Goal: Task Accomplishment & Management: Use online tool/utility

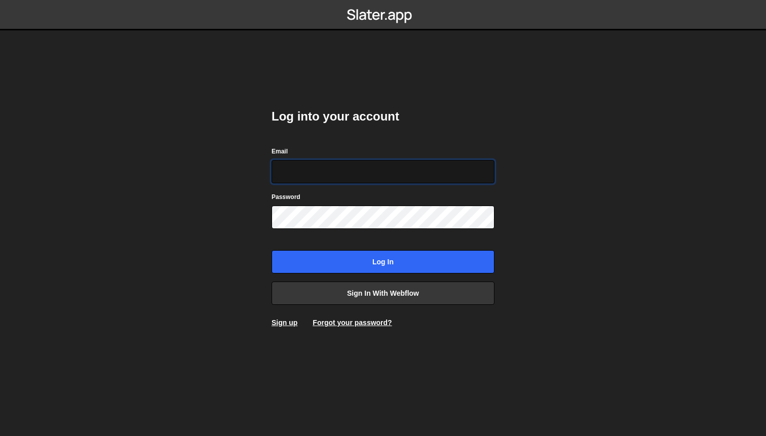
type input "[EMAIL_ADDRESS][DOMAIN_NAME]"
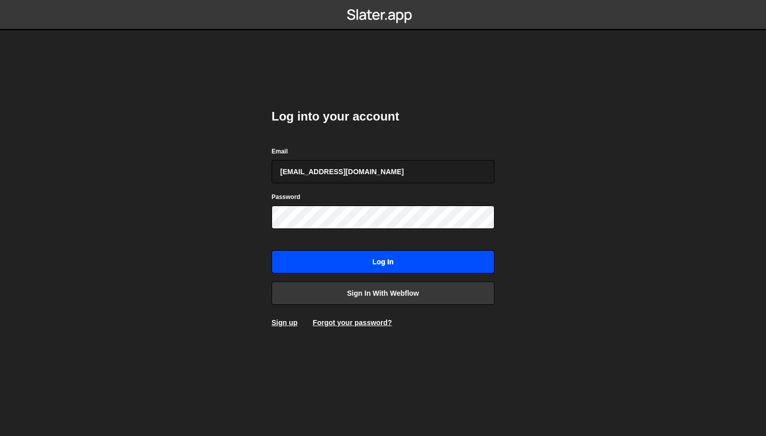
click at [335, 262] on input "Log in" at bounding box center [383, 261] width 223 height 23
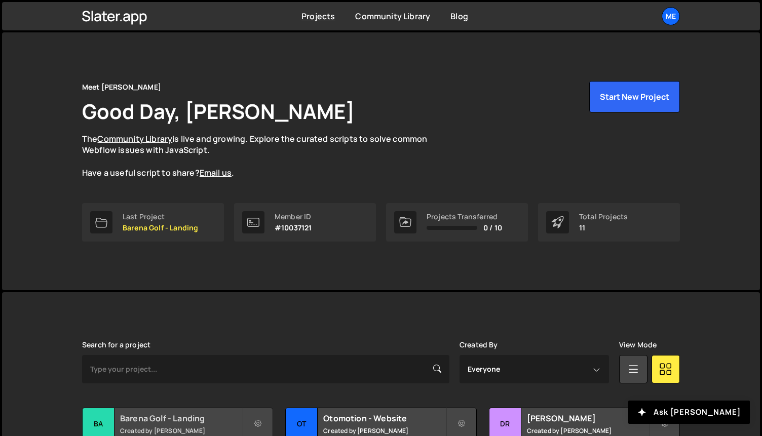
click at [153, 411] on div "Barena Golf - Landing Created by Pierre Lovenfosse" at bounding box center [178, 423] width 190 height 31
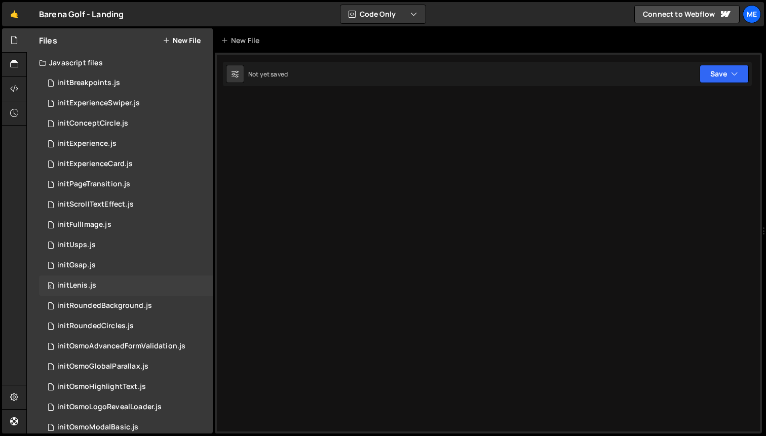
click at [88, 285] on div "initLenis.js" at bounding box center [76, 285] width 39 height 9
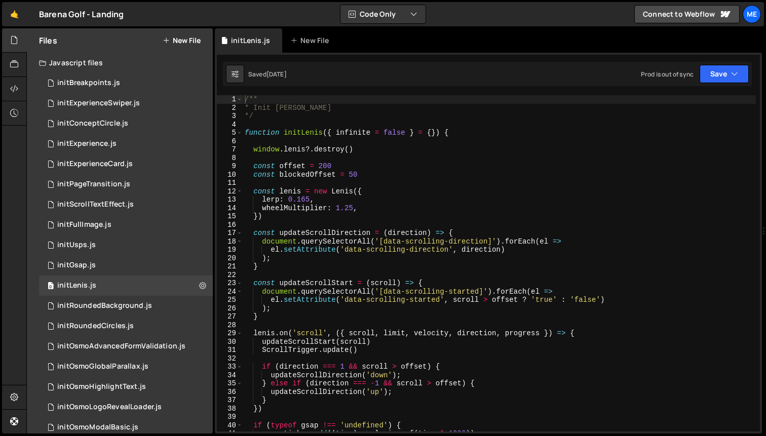
type textarea "wheelMultiplier: 1.25,"
click at [375, 208] on div "/** * Init Lenis */ function initLenis ( { infinite = false } = { }) { window .…" at bounding box center [499, 271] width 513 height 353
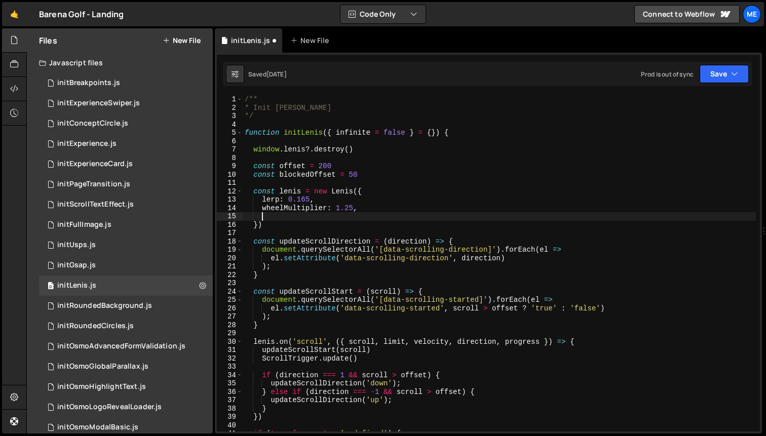
scroll to position [0, 1]
paste textarea "easing: (t) => (t === 1 ? 1 : 1 - Math.pow(2, -13 * t)),"
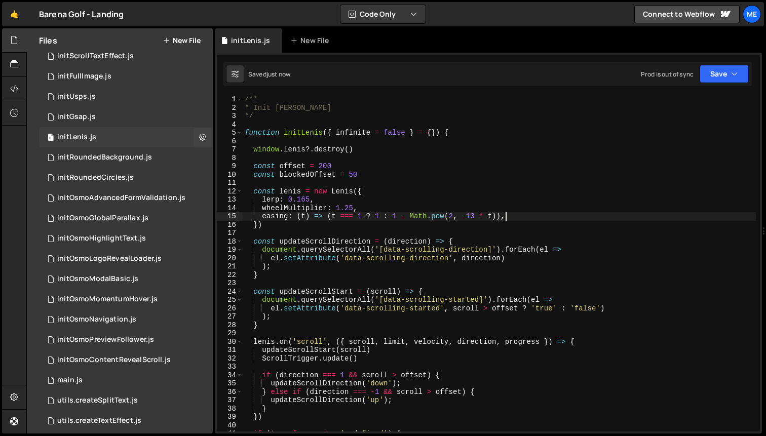
scroll to position [176, 0]
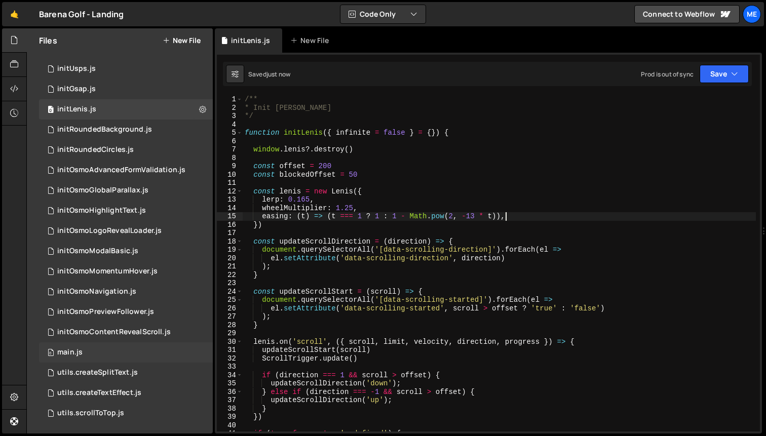
type textarea "easing: (t) => (t === 1 ? 1 : 1 - Math.pow(2, -13 * t)),"
click at [71, 353] on div "main.js" at bounding box center [69, 352] width 25 height 9
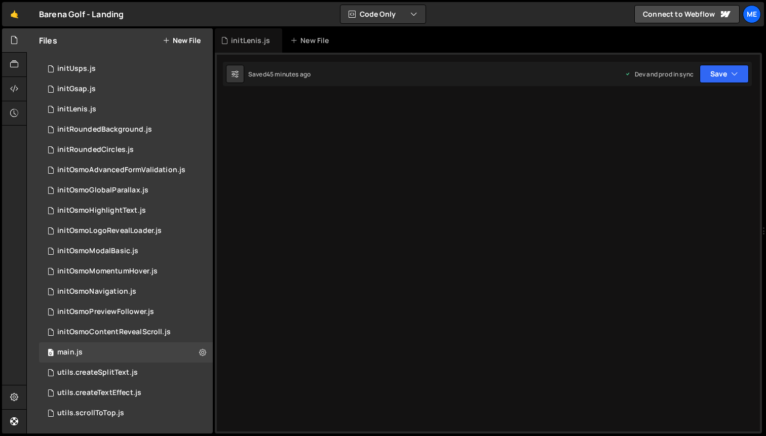
click at [428, 206] on div "easing: (t) => (t === 1 ? 1 : 1 - Math.pow(2, -13 * t)), 1 2 3 4 5 6 7 8 9 10 1…" at bounding box center [488, 243] width 547 height 381
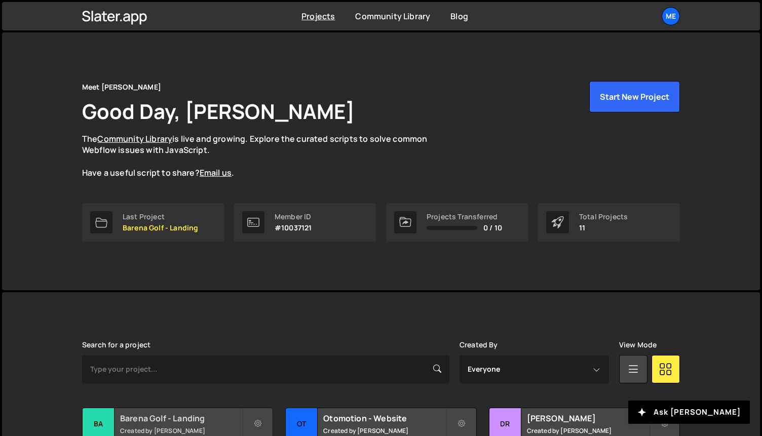
click at [117, 420] on div "Barena Golf - Landing Created by Pierre Lovenfosse" at bounding box center [178, 423] width 190 height 31
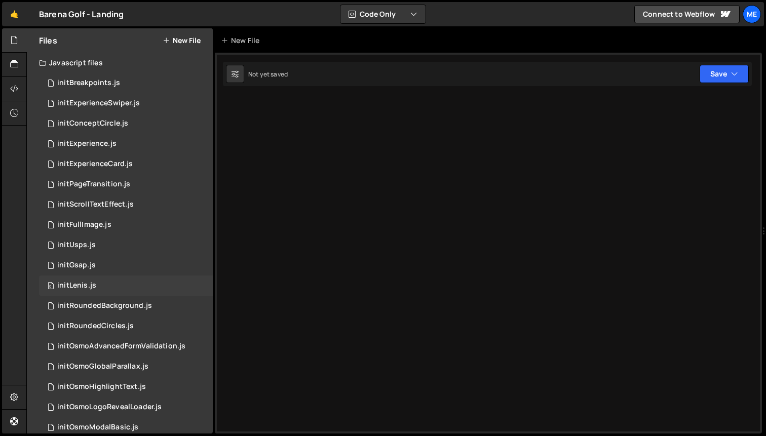
click at [101, 288] on div "0 initLenis.js 0" at bounding box center [126, 286] width 174 height 20
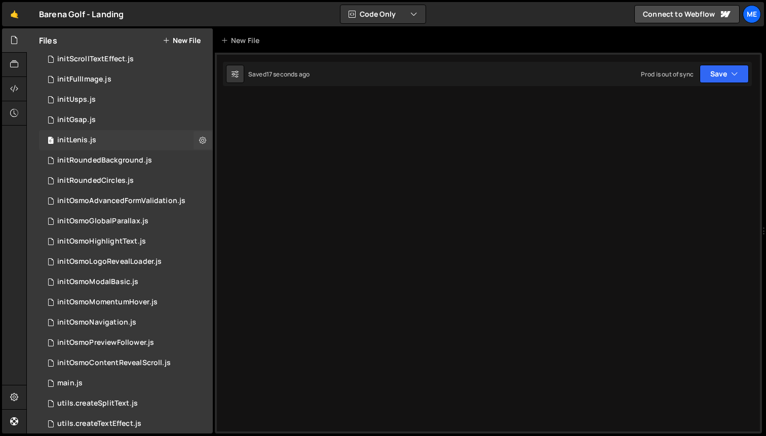
scroll to position [144, 0]
click at [101, 288] on div "0 initOsmoModalBasic.js 0" at bounding box center [126, 283] width 174 height 20
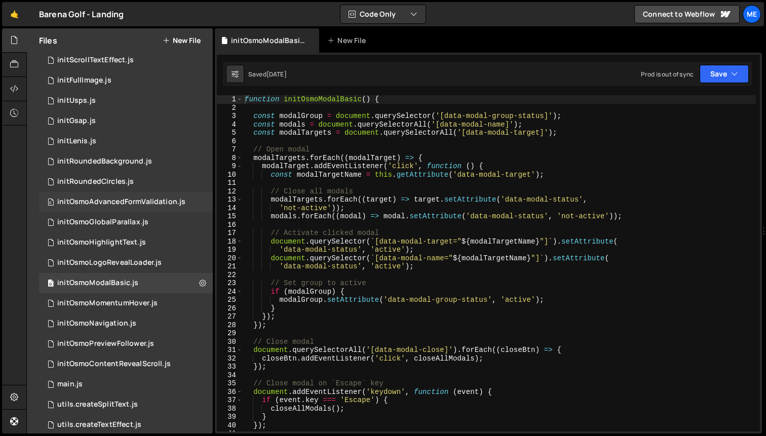
click at [104, 199] on div "initOsmoAdvancedFormValidation.js" at bounding box center [121, 202] width 128 height 9
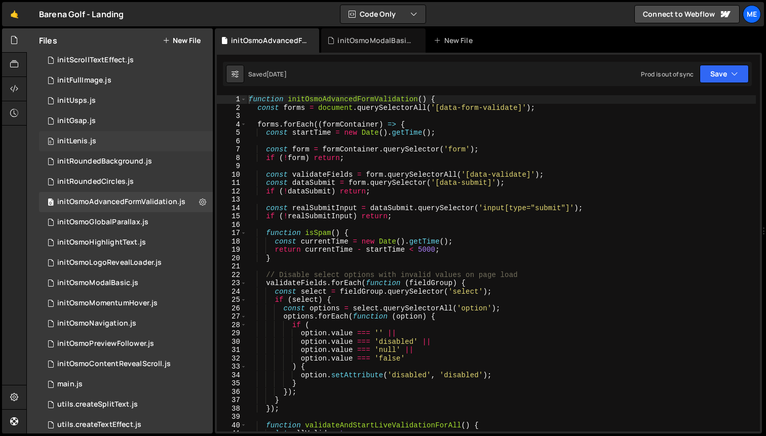
click at [99, 134] on div "0 initLenis.js 0" at bounding box center [126, 141] width 174 height 20
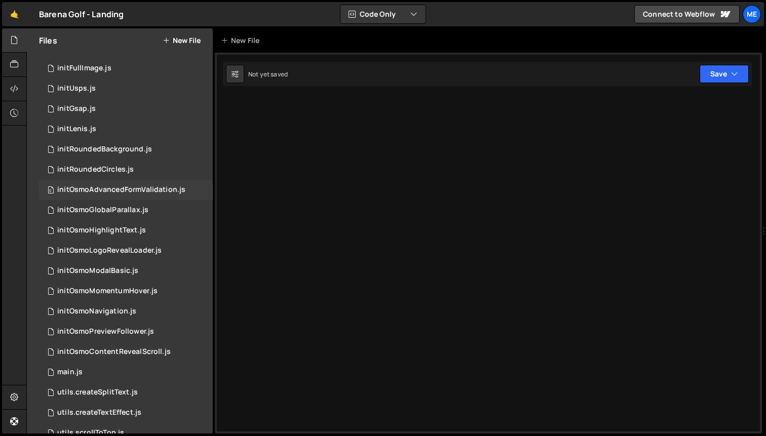
scroll to position [158, 0]
click at [64, 374] on div "main.js" at bounding box center [69, 371] width 25 height 9
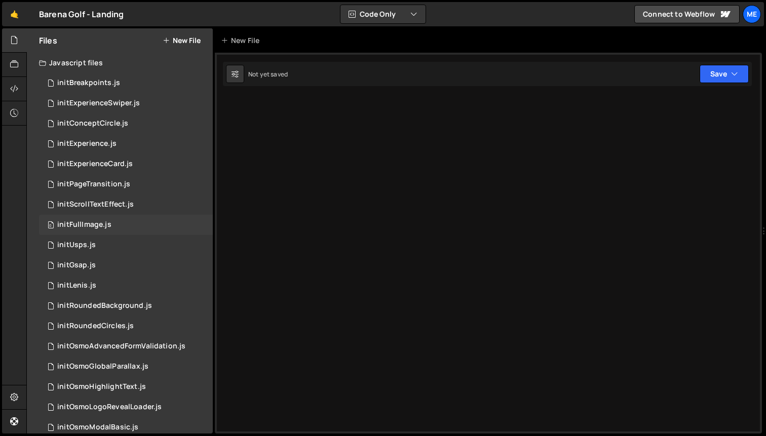
click at [86, 226] on div "initFullImage.js" at bounding box center [84, 224] width 54 height 9
click at [83, 243] on div "initUsps.js" at bounding box center [76, 245] width 38 height 9
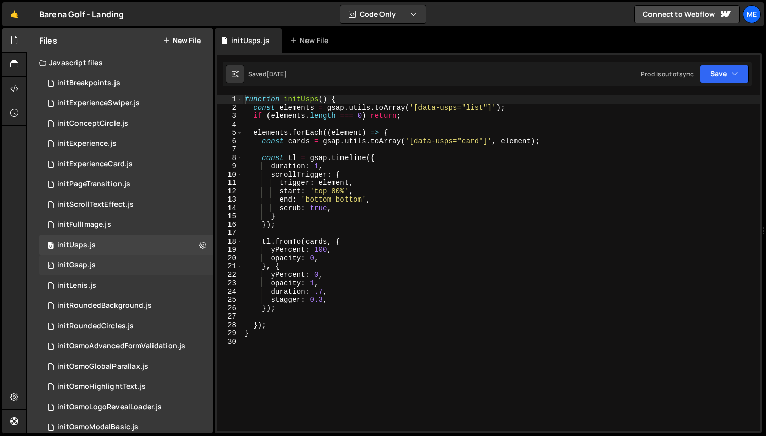
click at [81, 264] on div "initGsap.js" at bounding box center [76, 265] width 38 height 9
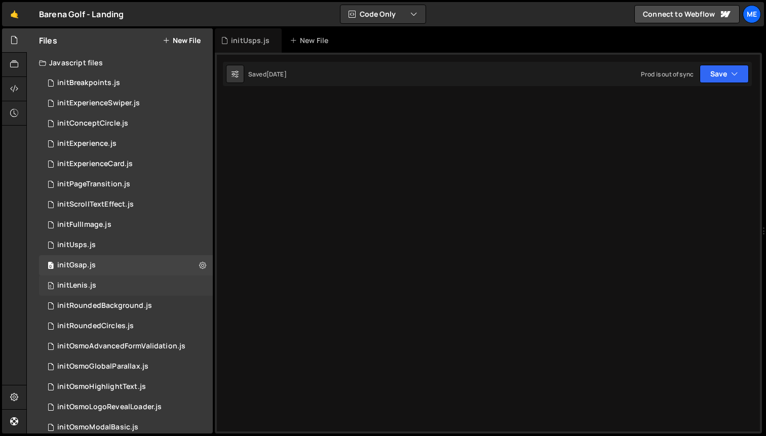
click at [78, 286] on div "initLenis.js" at bounding box center [76, 285] width 39 height 9
click at [751, 16] on div "Me" at bounding box center [752, 14] width 18 height 18
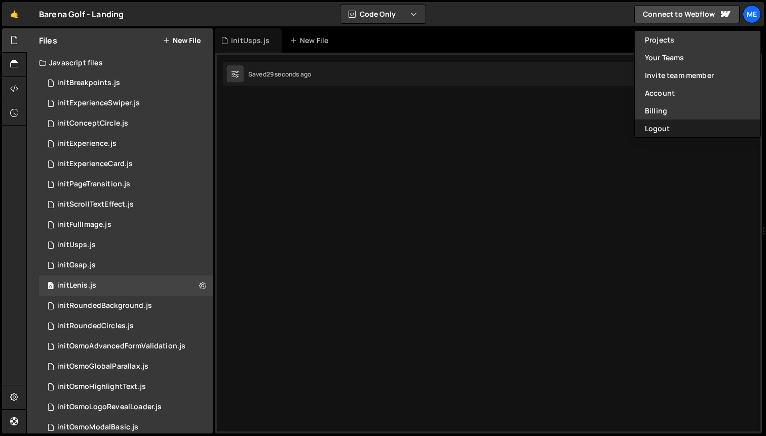
click at [674, 129] on button "Logout" at bounding box center [698, 129] width 126 height 18
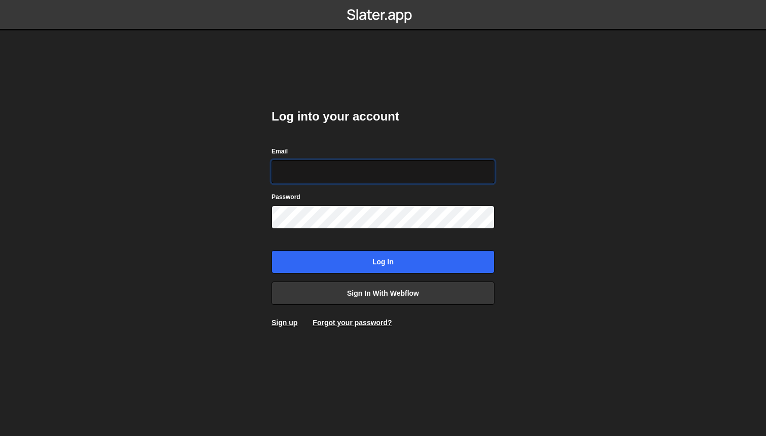
type input "[EMAIL_ADDRESS][DOMAIN_NAME]"
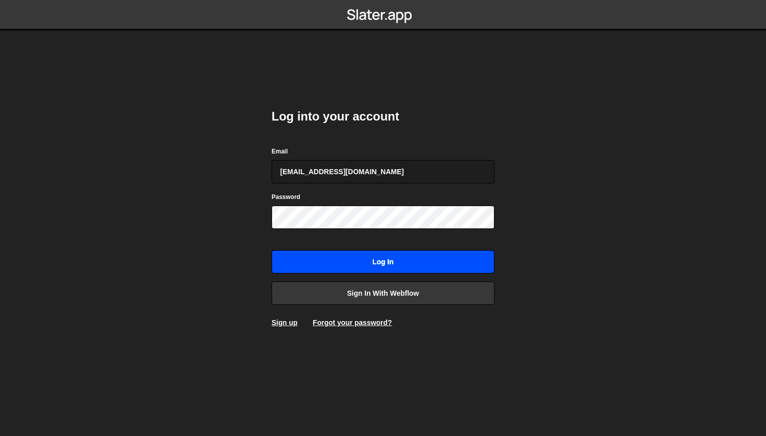
click at [334, 265] on input "Log in" at bounding box center [383, 261] width 223 height 23
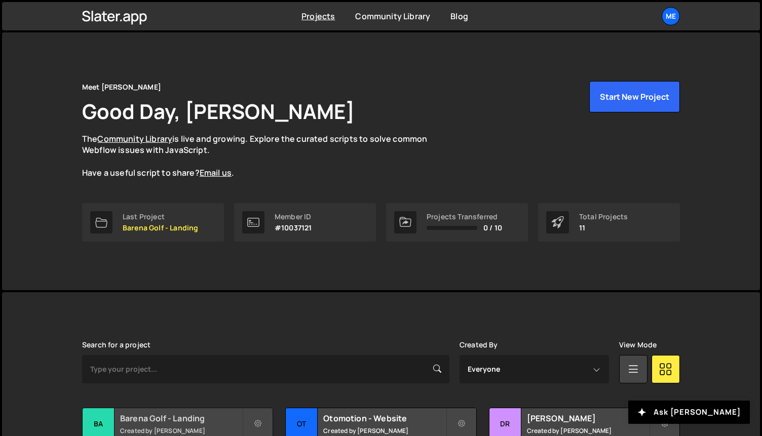
click at [157, 413] on h2 "Barena Golf - Landing" at bounding box center [181, 418] width 122 height 11
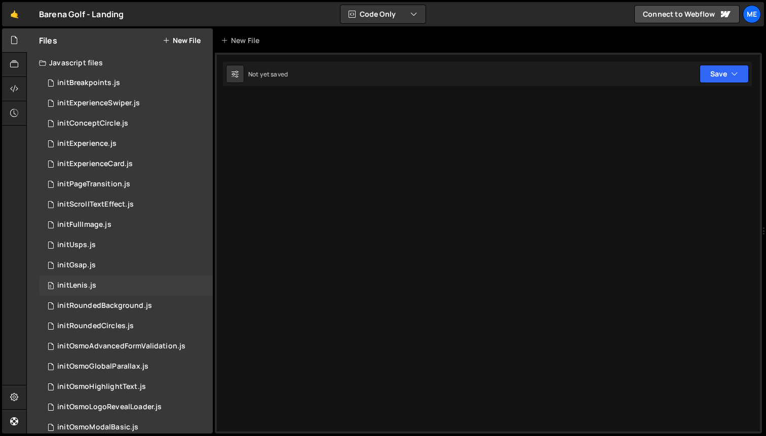
click at [100, 281] on div "0 initLenis.js 0" at bounding box center [126, 286] width 174 height 20
click at [111, 290] on div "0 initLenis.js 0" at bounding box center [126, 286] width 174 height 20
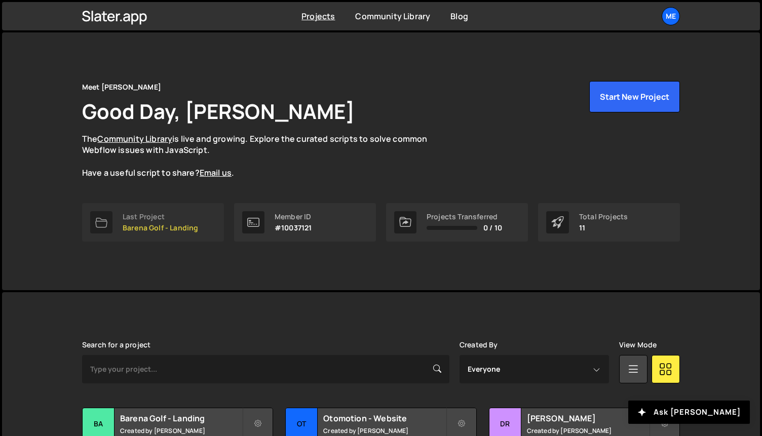
click at [169, 219] on div "Last Project" at bounding box center [160, 217] width 75 height 8
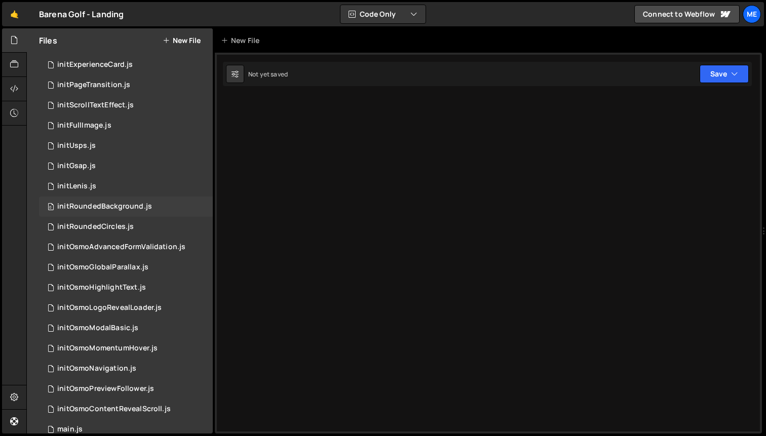
scroll to position [176, 0]
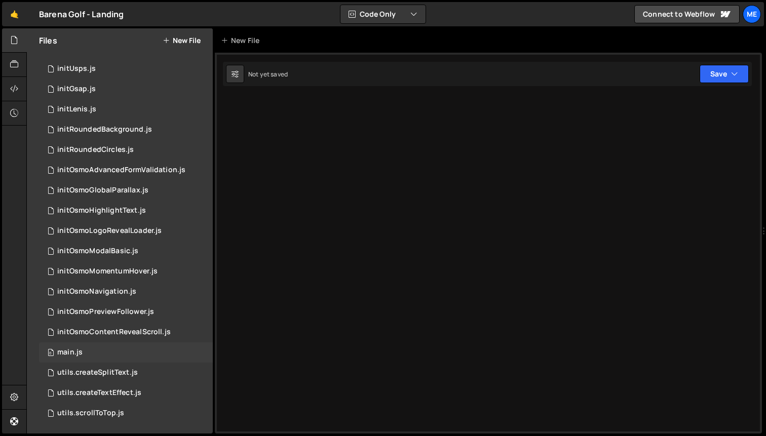
click at [80, 352] on div "main.js" at bounding box center [69, 352] width 25 height 9
click at [292, 76] on div "46 minutes ago" at bounding box center [288, 74] width 44 height 9
drag, startPoint x: 266, startPoint y: 145, endPoint x: 343, endPoint y: 329, distance: 199.2
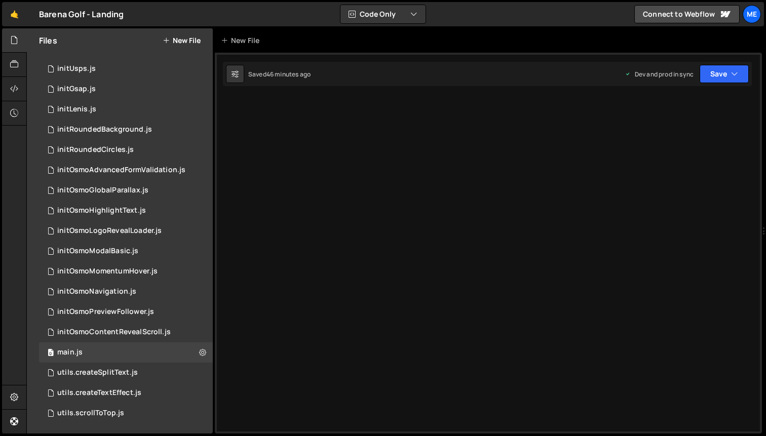
click at [343, 329] on div at bounding box center [488, 243] width 547 height 381
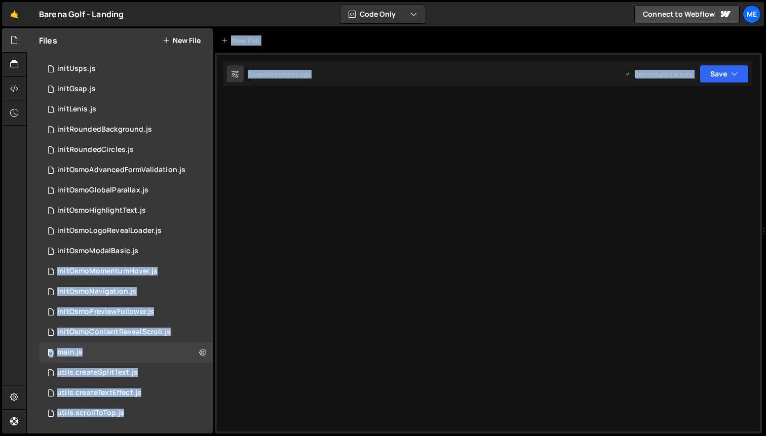
drag, startPoint x: 213, startPoint y: 264, endPoint x: 295, endPoint y: 267, distance: 82.1
click at [295, 266] on div "Files New File Javascript files 0 initBreakpoints.js 0 0 initExperienceSwiper.j…" at bounding box center [396, 231] width 740 height 406
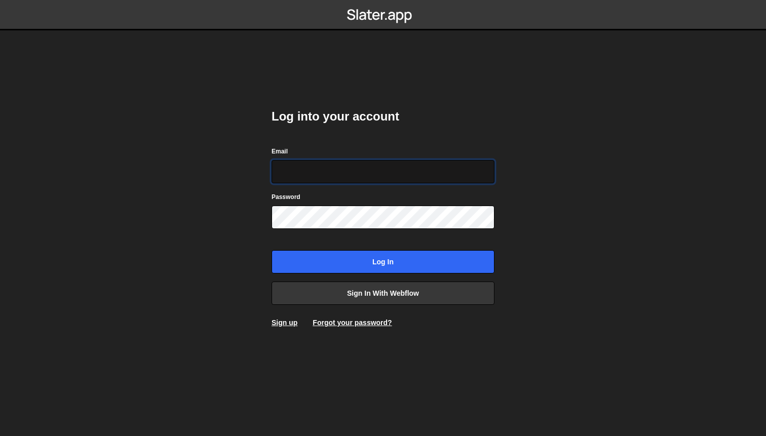
type input "hello@meetpilou.com"
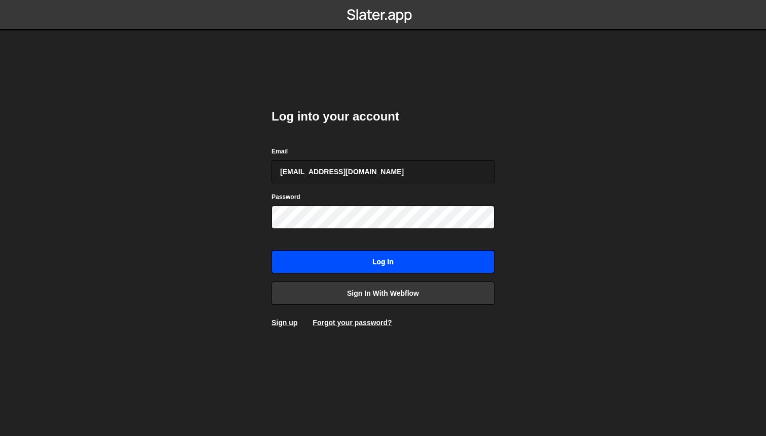
click at [325, 266] on input "Log in" at bounding box center [383, 261] width 223 height 23
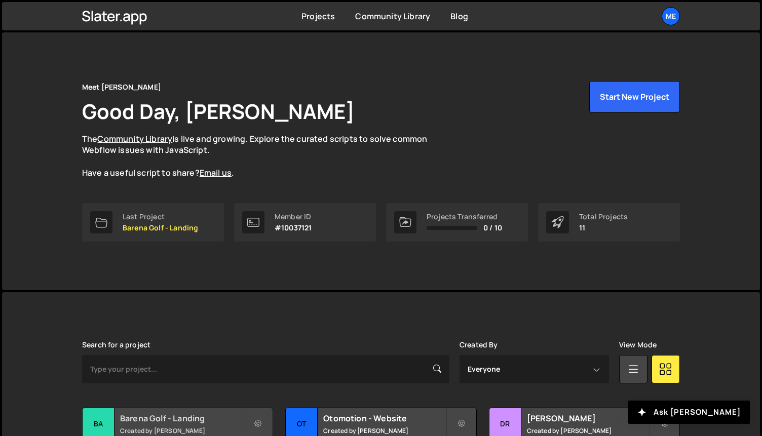
click at [195, 414] on h2 "Barena Golf - Landing" at bounding box center [181, 418] width 122 height 11
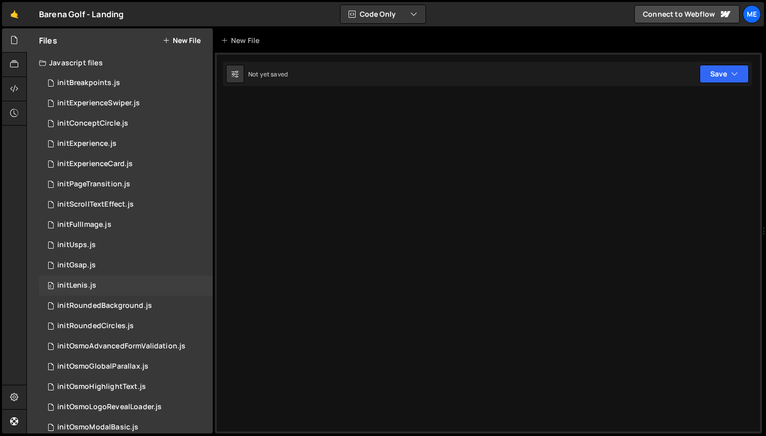
click at [97, 282] on div "0 initLenis.js 0" at bounding box center [126, 286] width 174 height 20
drag, startPoint x: 446, startPoint y: 102, endPoint x: 453, endPoint y: 275, distance: 172.4
click at [453, 275] on div at bounding box center [488, 243] width 547 height 381
click at [115, 286] on div "0 initLenis.js 0" at bounding box center [126, 286] width 174 height 20
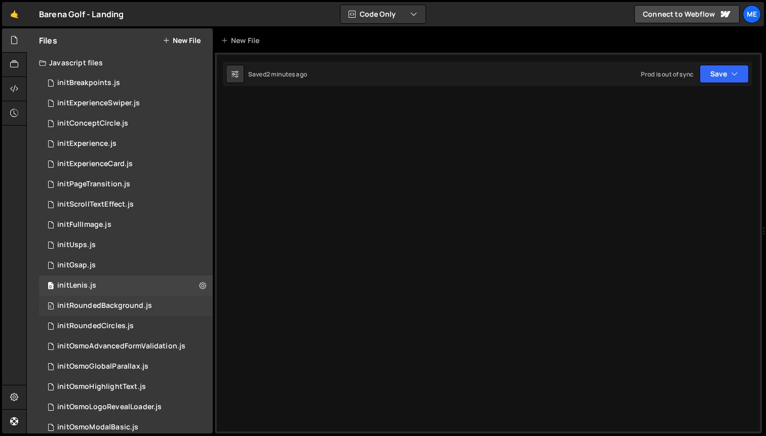
click at [114, 305] on div "initRoundedBackground.js" at bounding box center [104, 305] width 95 height 9
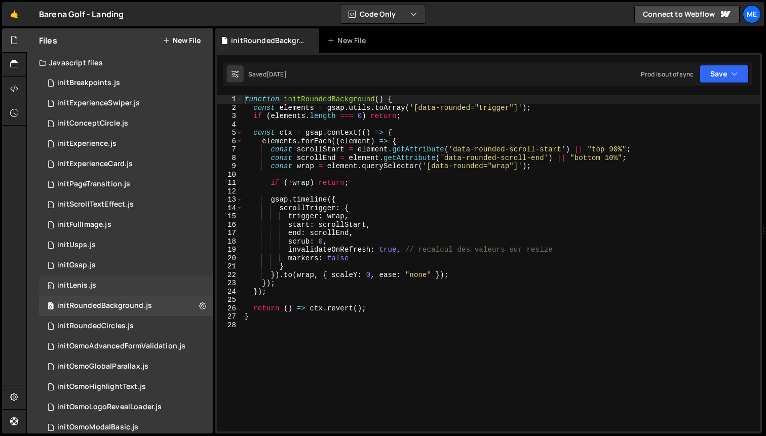
click at [114, 290] on div "0 initLenis.js 0" at bounding box center [126, 286] width 174 height 20
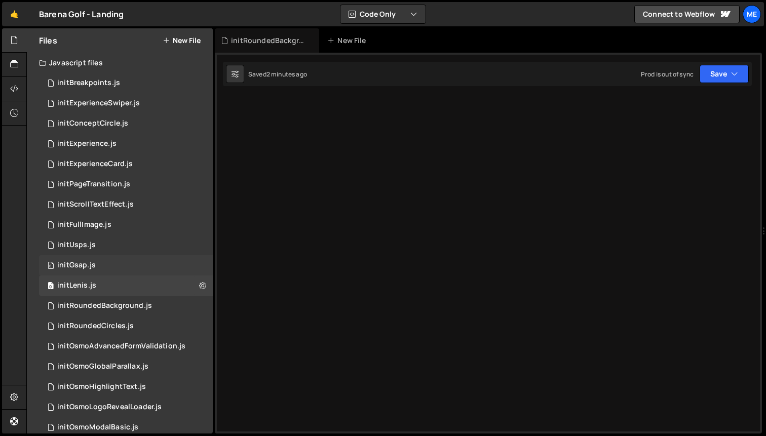
click at [113, 268] on div "0 initGsap.js 0" at bounding box center [126, 265] width 174 height 20
click at [114, 254] on div "0 initUsps.js 0" at bounding box center [126, 245] width 174 height 20
click at [113, 235] on div "0 initUsps.js 0" at bounding box center [126, 245] width 174 height 20
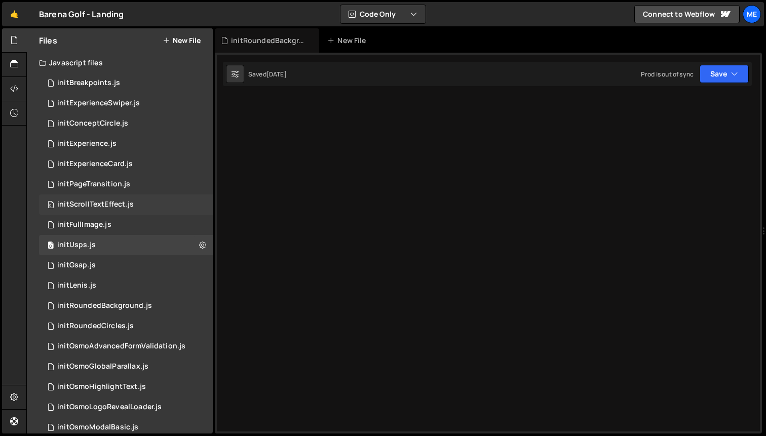
click at [118, 211] on div "0 initScrollTextEffect.js 0" at bounding box center [126, 205] width 174 height 20
click at [114, 226] on div "0 initFullImage.js 0" at bounding box center [126, 225] width 174 height 20
click at [120, 191] on div "0 initPageTransition.js 0" at bounding box center [126, 184] width 174 height 20
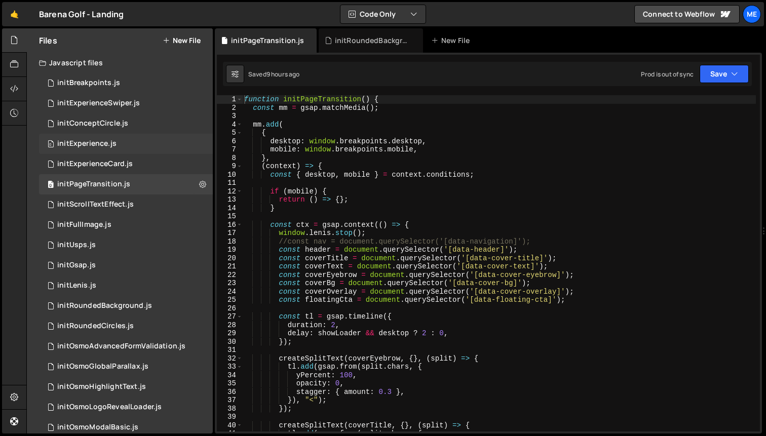
click at [124, 150] on div "0 initExperience.js 0" at bounding box center [126, 144] width 174 height 20
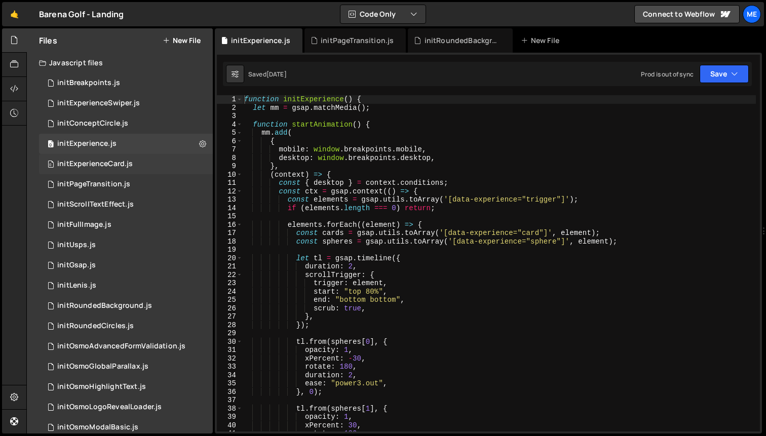
click at [124, 168] on div "initExperienceCard.js" at bounding box center [94, 164] width 75 height 9
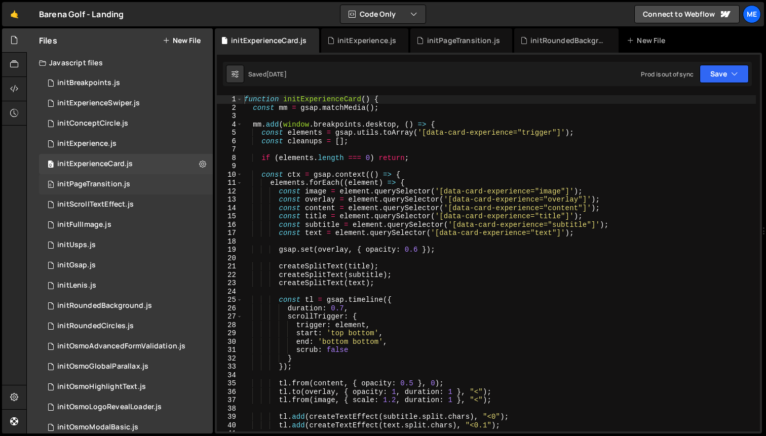
click at [124, 191] on div "0 initPageTransition.js 0" at bounding box center [126, 184] width 174 height 20
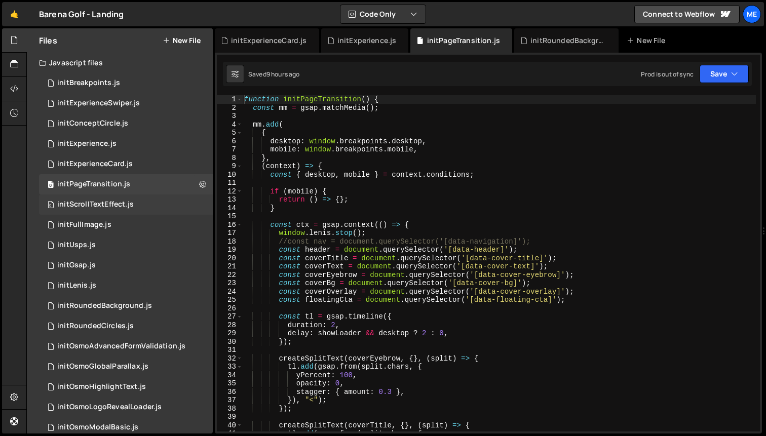
click at [121, 213] on div "0 initScrollTextEffect.js 0" at bounding box center [126, 205] width 174 height 20
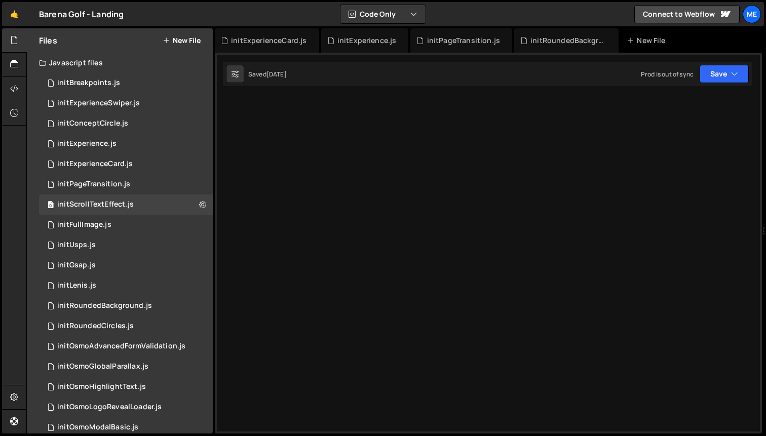
click at [518, 17] on div "🤙 Barena Golf - Landing ⚠️ Code is being edited in another browser Code Only Co…" at bounding box center [383, 14] width 762 height 24
